Goal: Transaction & Acquisition: Purchase product/service

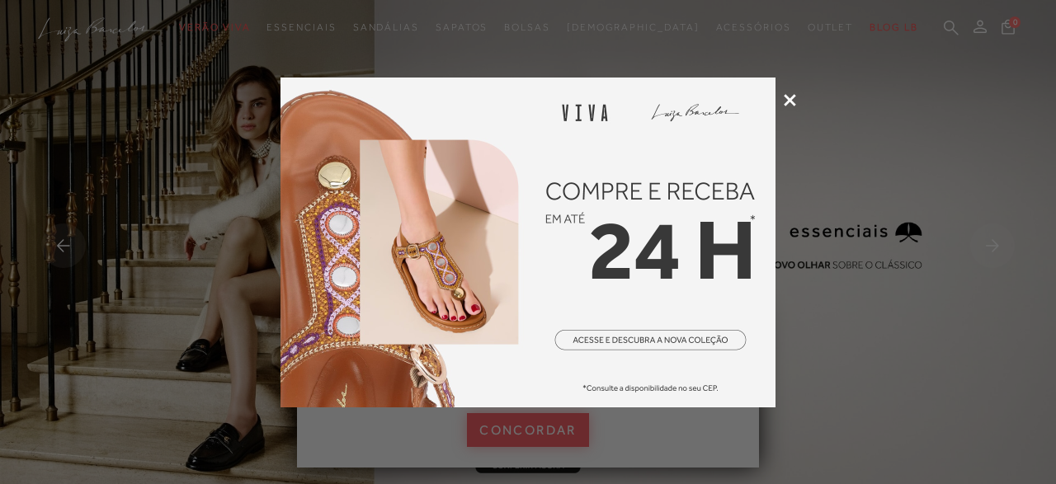
click at [786, 100] on icon at bounding box center [790, 100] width 12 height 12
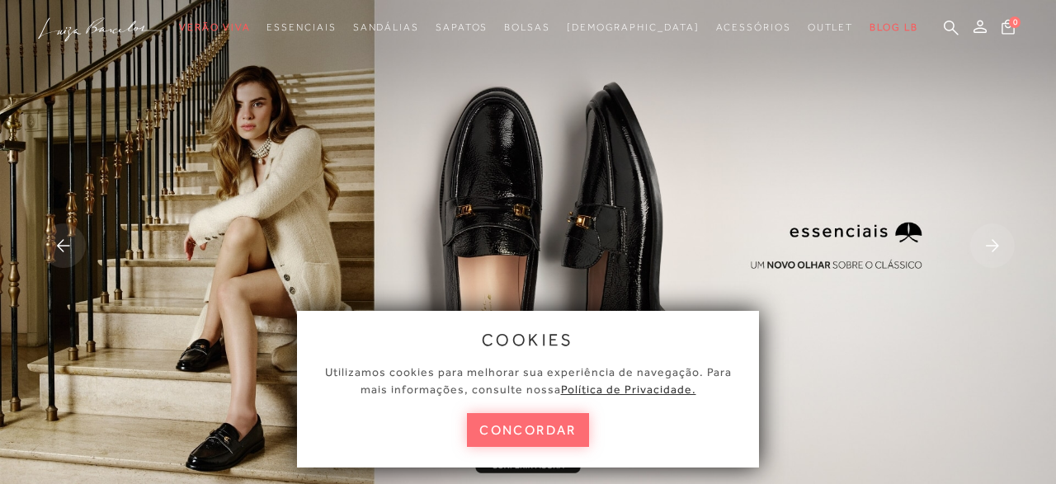
click at [522, 434] on button "concordar" at bounding box center [528, 430] width 122 height 34
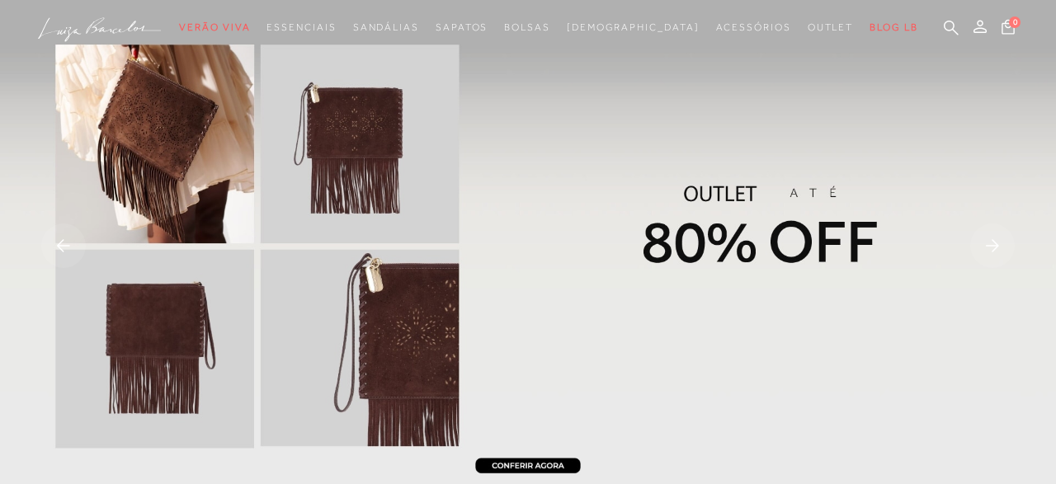
click at [699, 217] on img at bounding box center [528, 248] width 1056 height 496
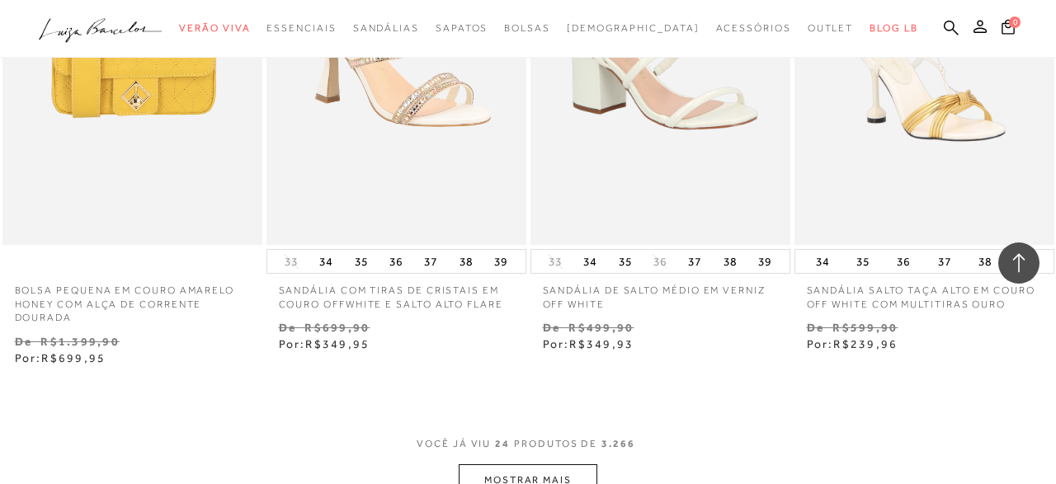
scroll to position [2917, 0]
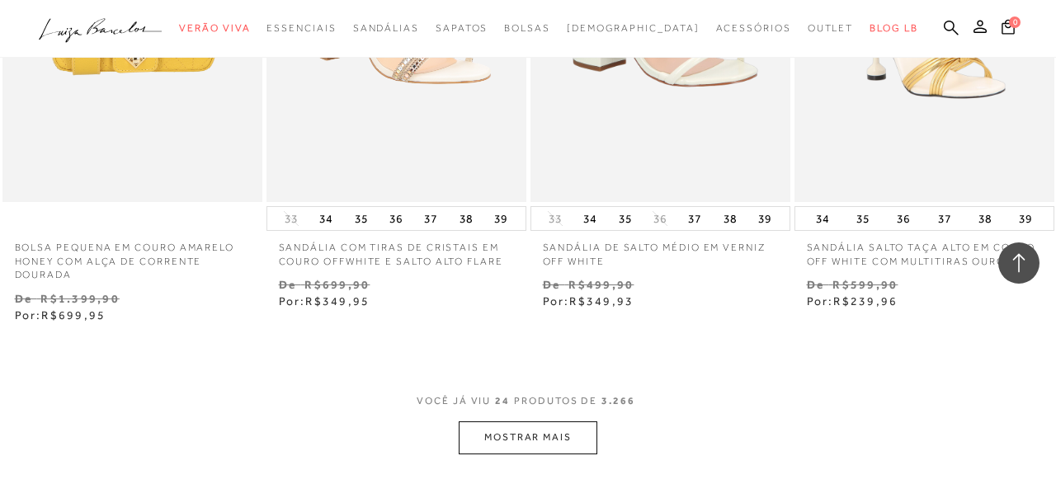
click at [544, 445] on button "MOSTRAR MAIS" at bounding box center [528, 438] width 139 height 32
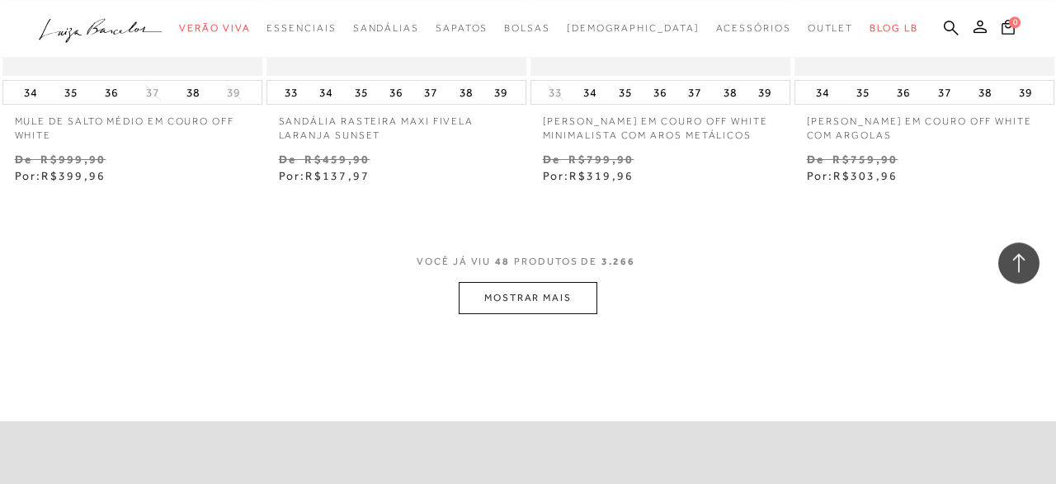
scroll to position [6177, 0]
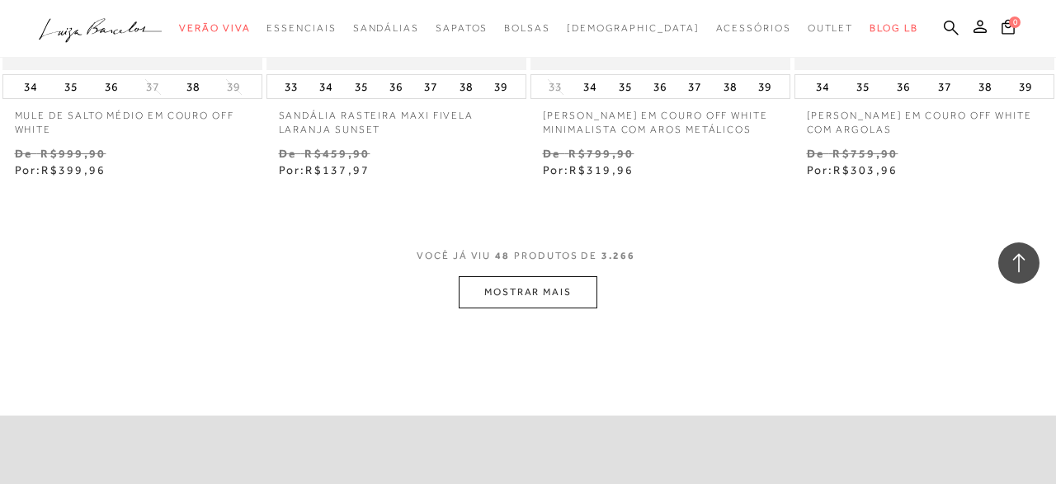
click at [508, 290] on button "MOSTRAR MAIS" at bounding box center [528, 292] width 139 height 32
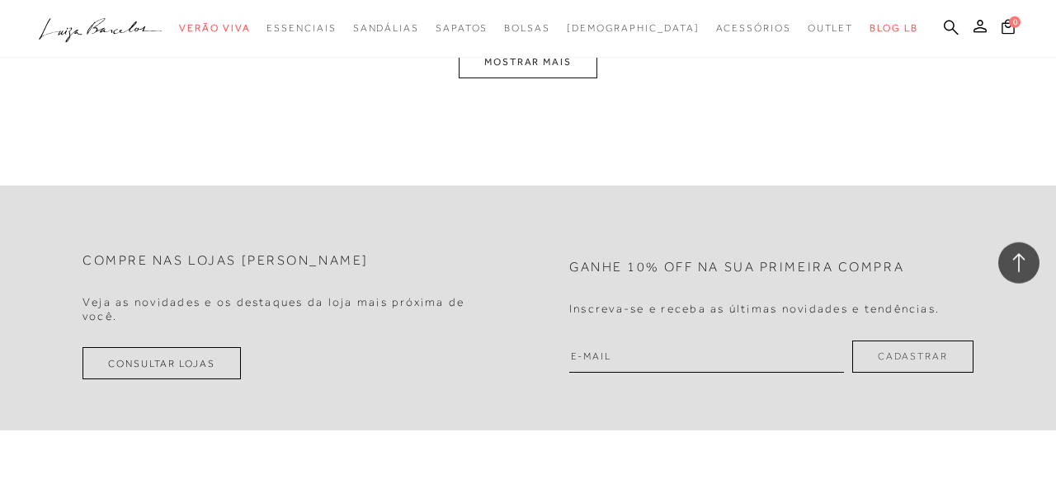
scroll to position [9524, 0]
click at [535, 65] on button "MOSTRAR MAIS" at bounding box center [528, 61] width 139 height 32
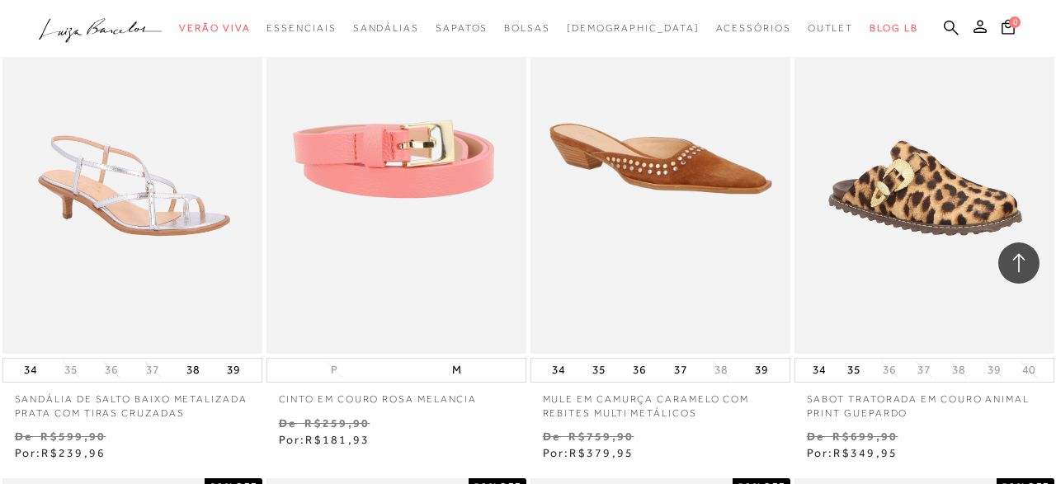
scroll to position [12625, 0]
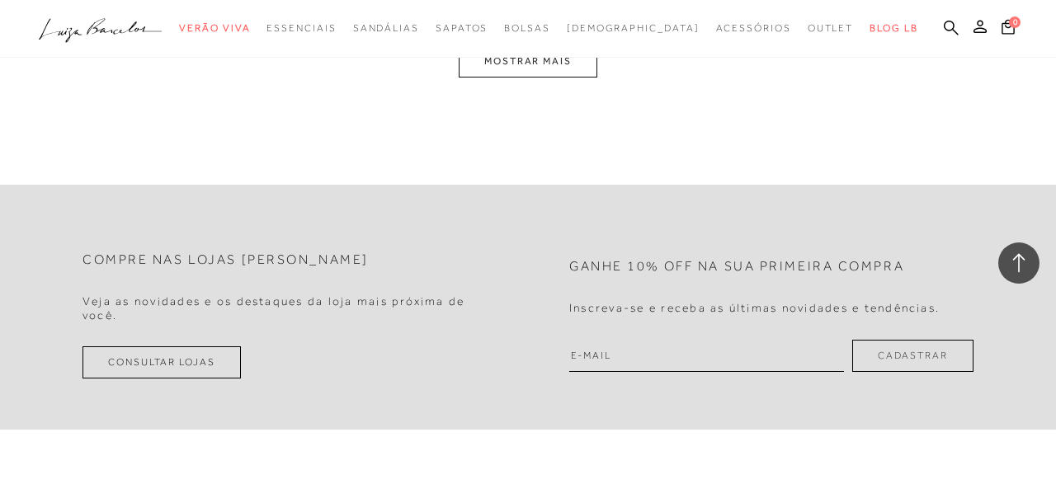
click at [535, 65] on button "MOSTRAR MAIS" at bounding box center [528, 61] width 139 height 32
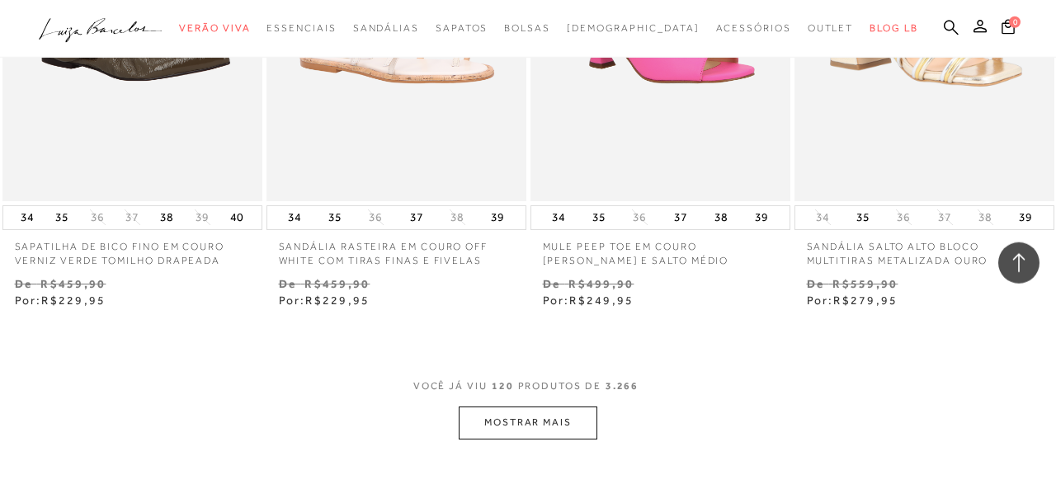
scroll to position [15439, 0]
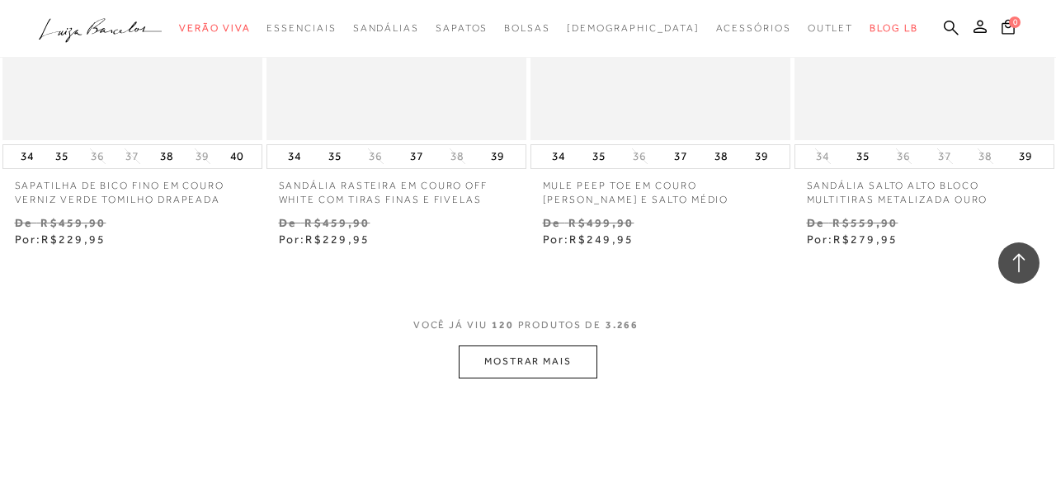
click at [548, 364] on button "MOSTRAR MAIS" at bounding box center [528, 362] width 139 height 32
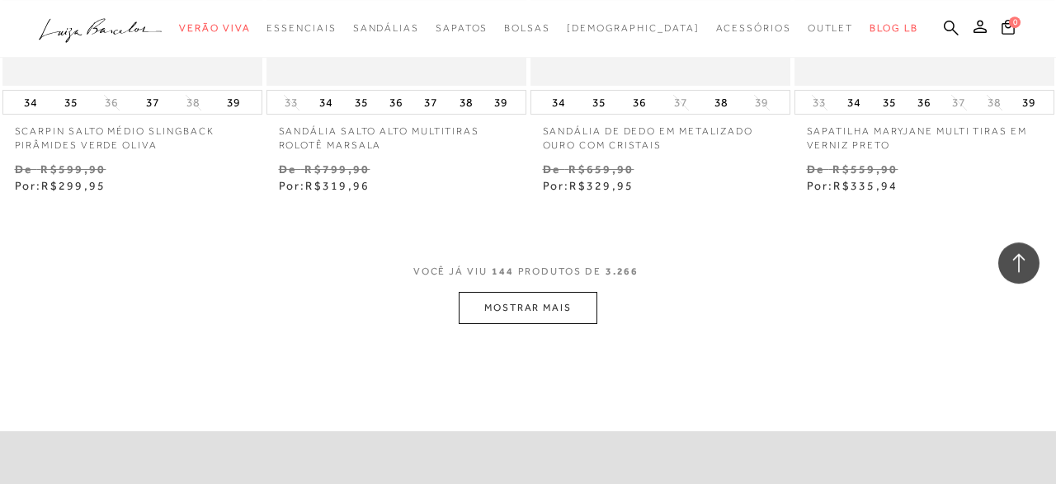
scroll to position [18570, 0]
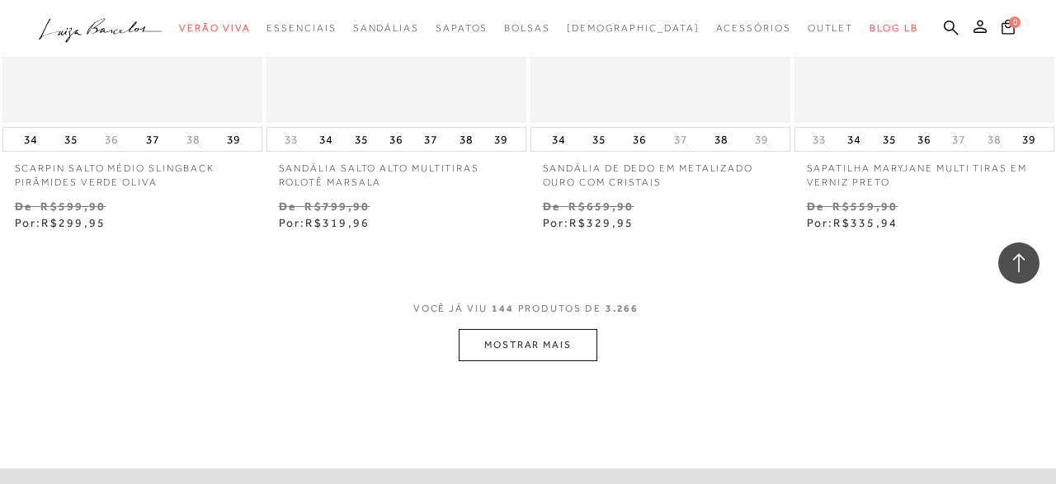
click at [521, 337] on button "MOSTRAR MAIS" at bounding box center [528, 345] width 139 height 32
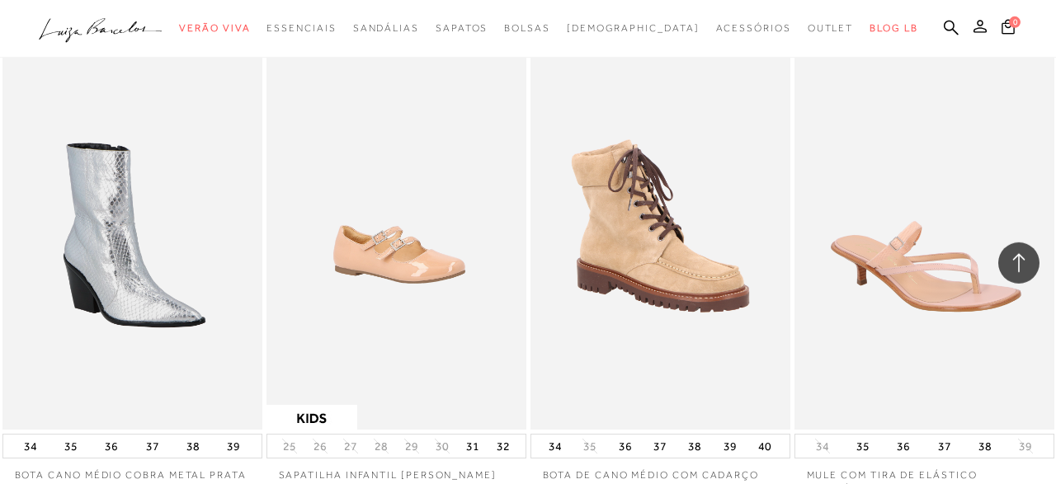
scroll to position [18785, 0]
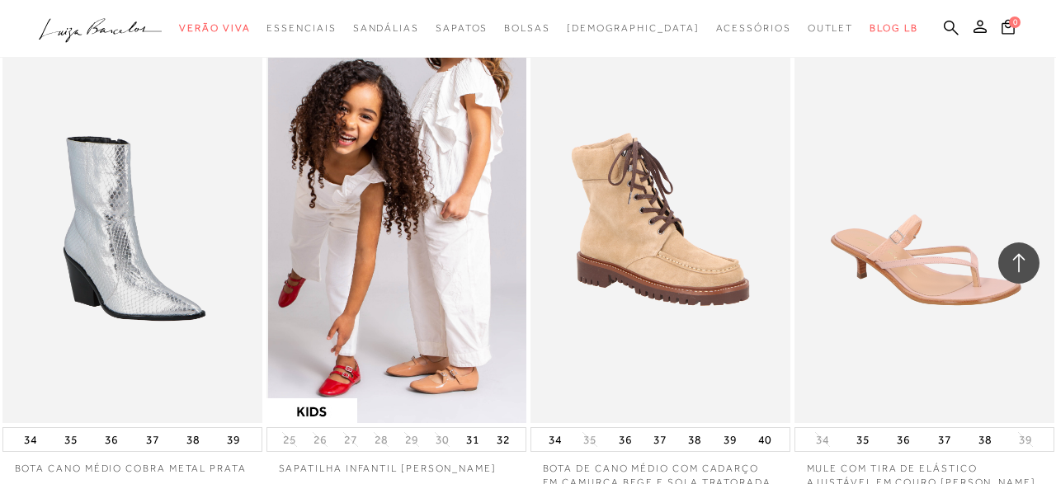
click at [442, 336] on img at bounding box center [397, 229] width 258 height 390
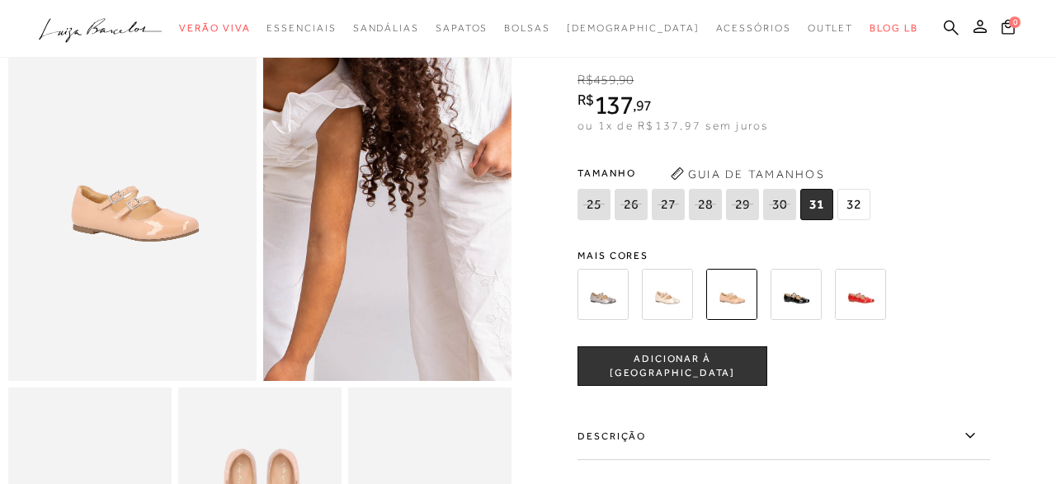
scroll to position [172, 0]
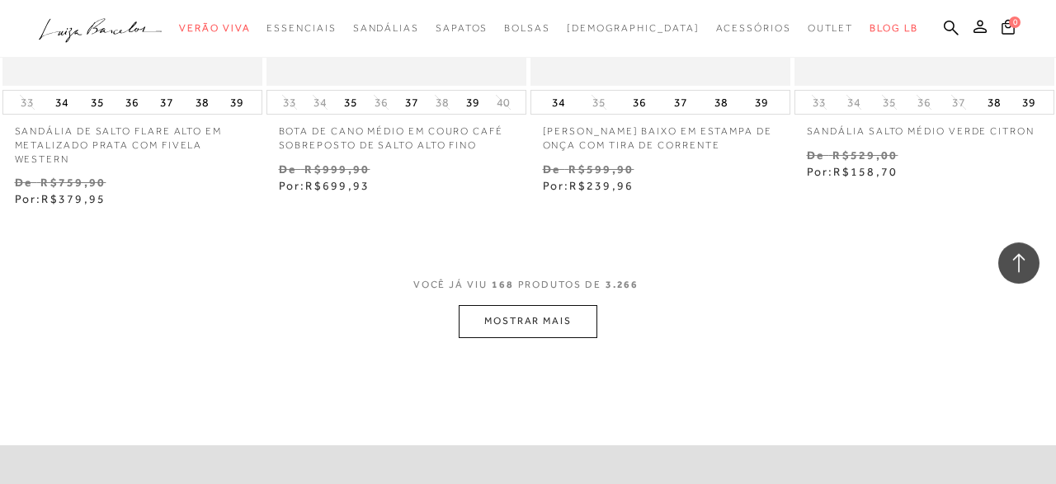
scroll to position [21745, 0]
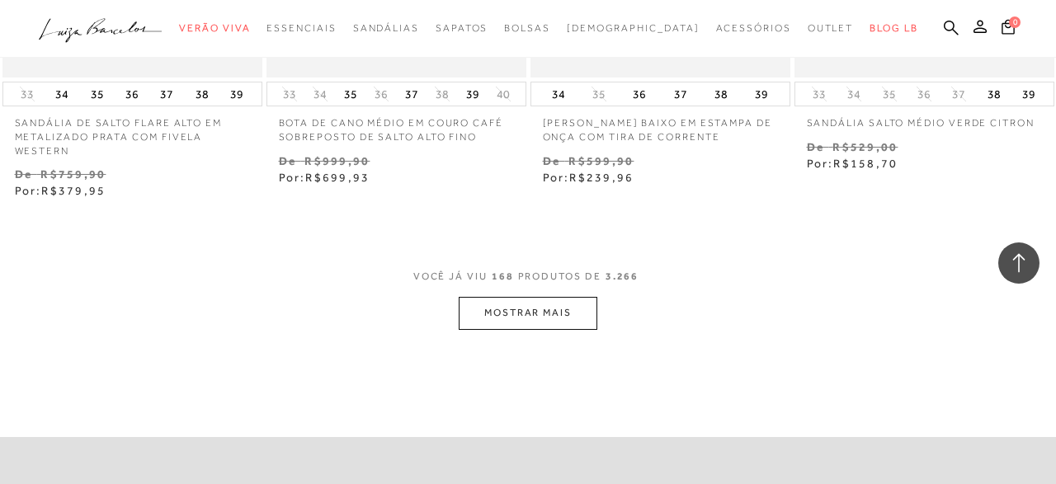
click at [525, 311] on button "MOSTRAR MAIS" at bounding box center [528, 313] width 139 height 32
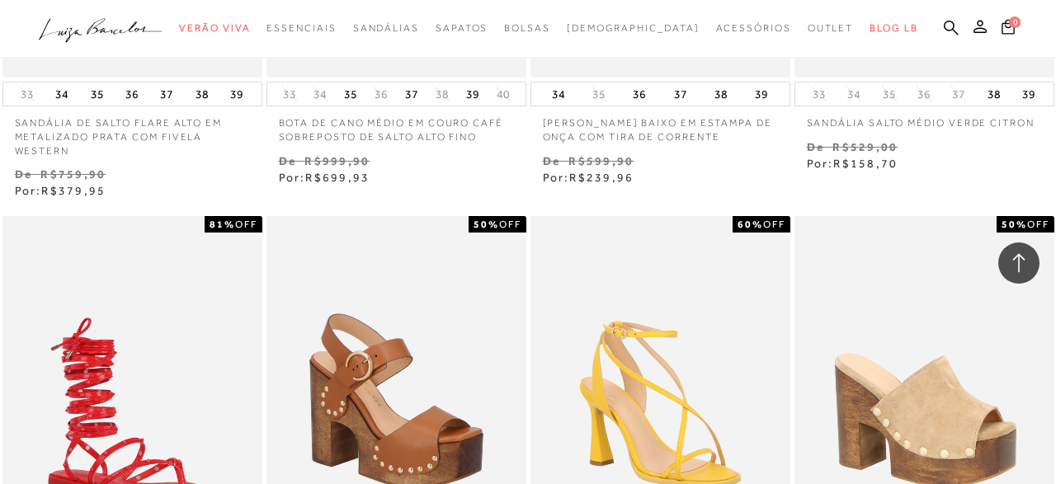
scroll to position [21788, 0]
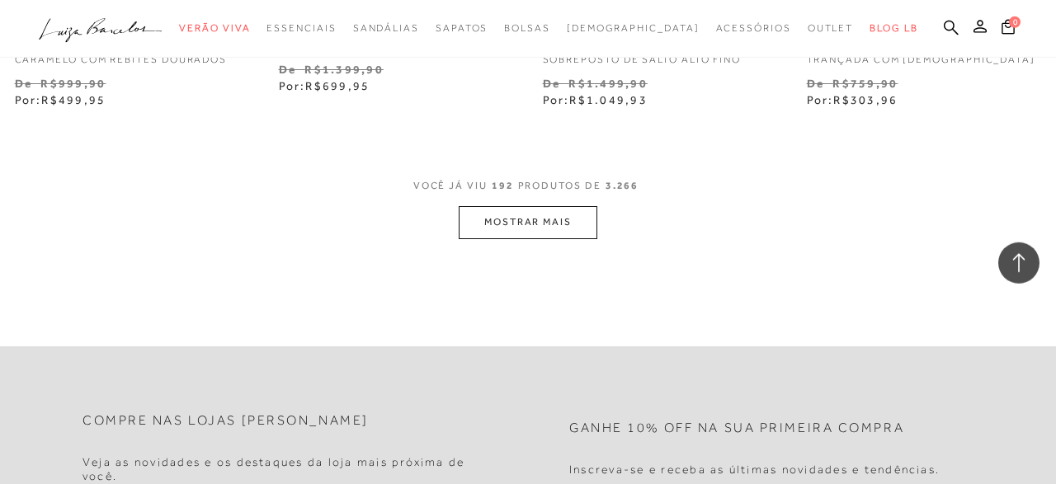
scroll to position [24920, 0]
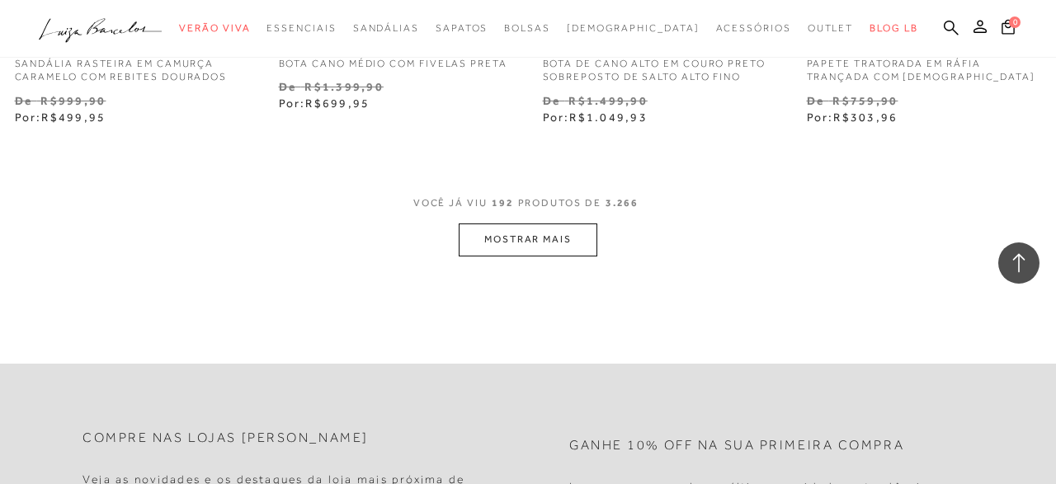
click at [526, 243] on button "MOSTRAR MAIS" at bounding box center [528, 240] width 139 height 32
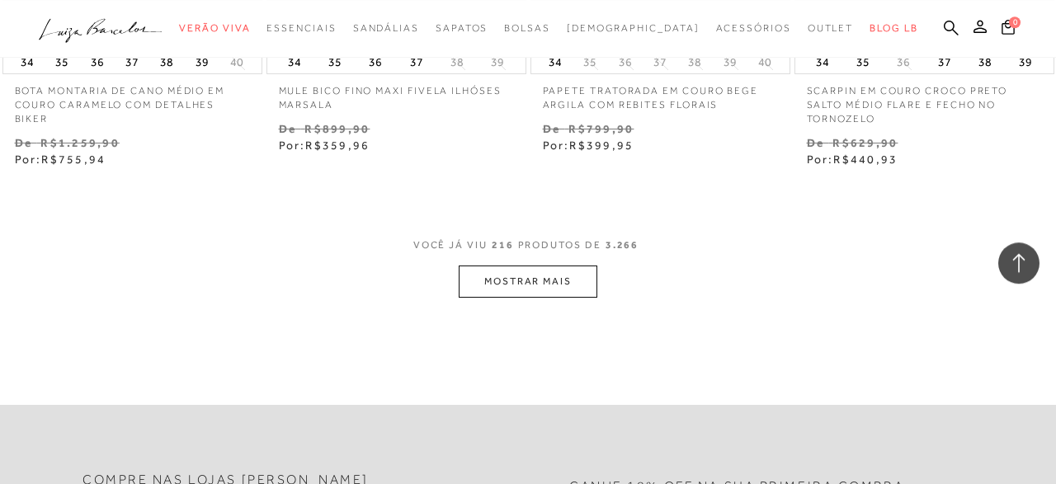
scroll to position [28008, 0]
